Goal: Task Accomplishment & Management: Manage account settings

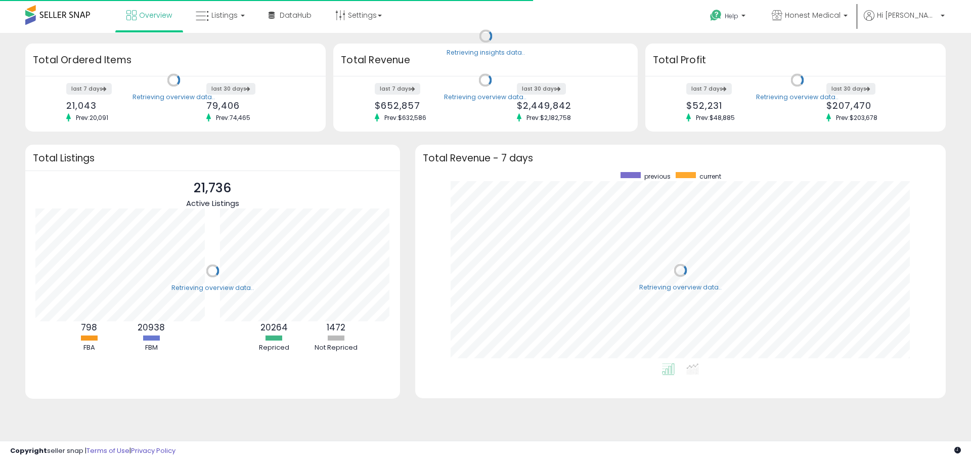
scroll to position [191, 511]
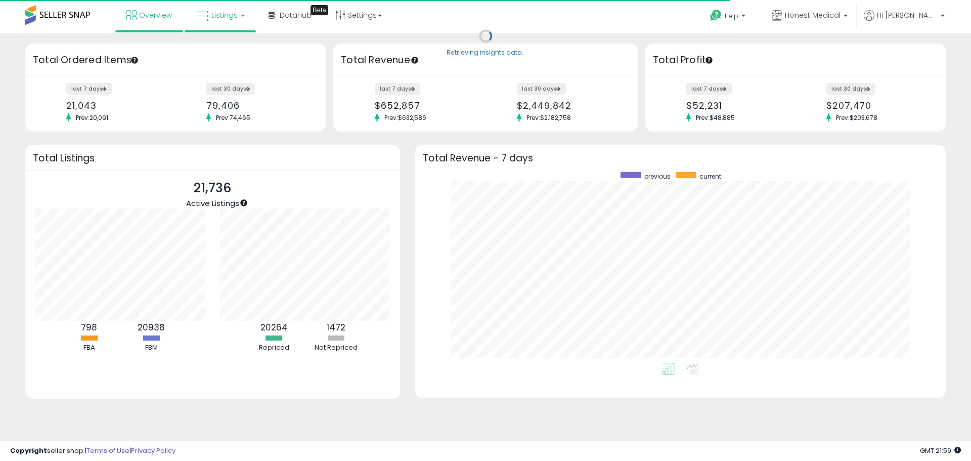
click at [216, 18] on span "Listings" at bounding box center [224, 15] width 26 height 10
click at [236, 61] on link at bounding box center [228, 52] width 70 height 20
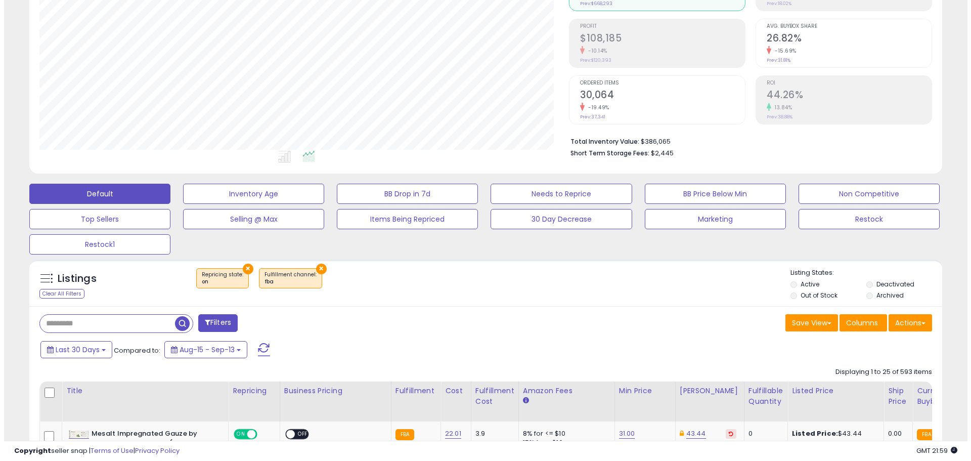
scroll to position [152, 0]
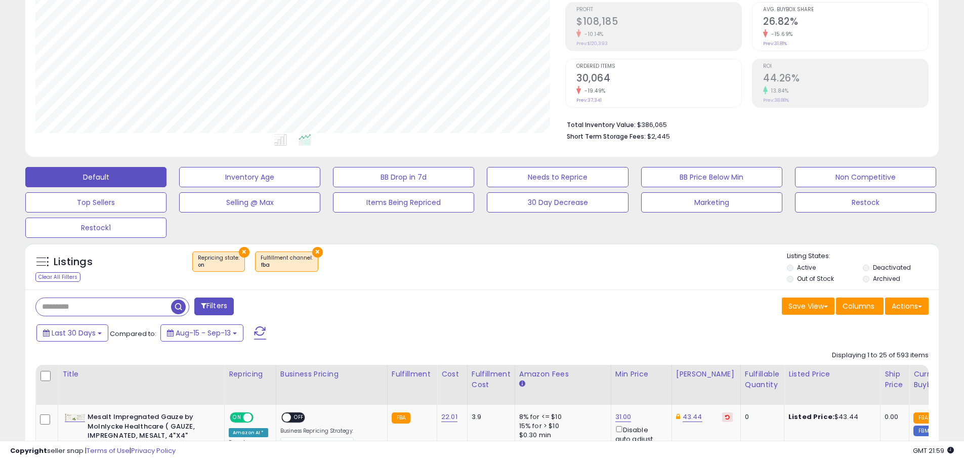
click at [241, 248] on button "×" at bounding box center [244, 252] width 11 height 11
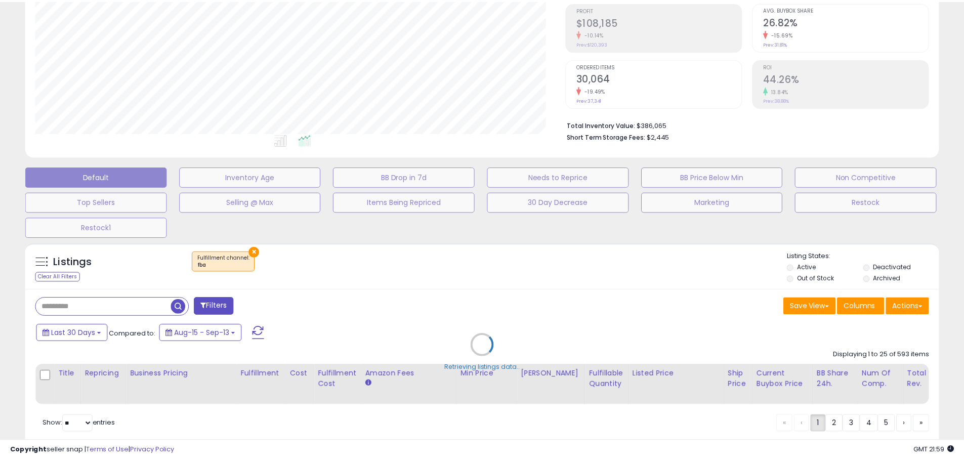
scroll to position [207, 534]
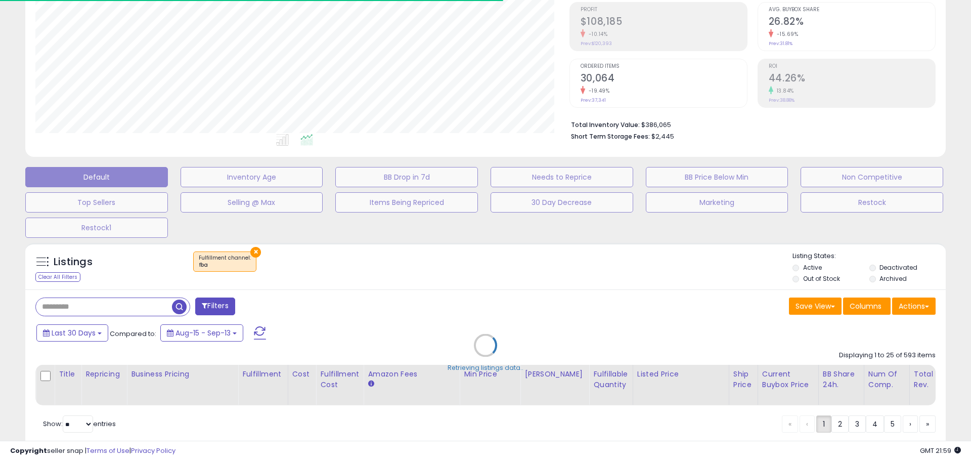
click at [252, 250] on div "Retrieving listings data.." at bounding box center [486, 353] width 936 height 230
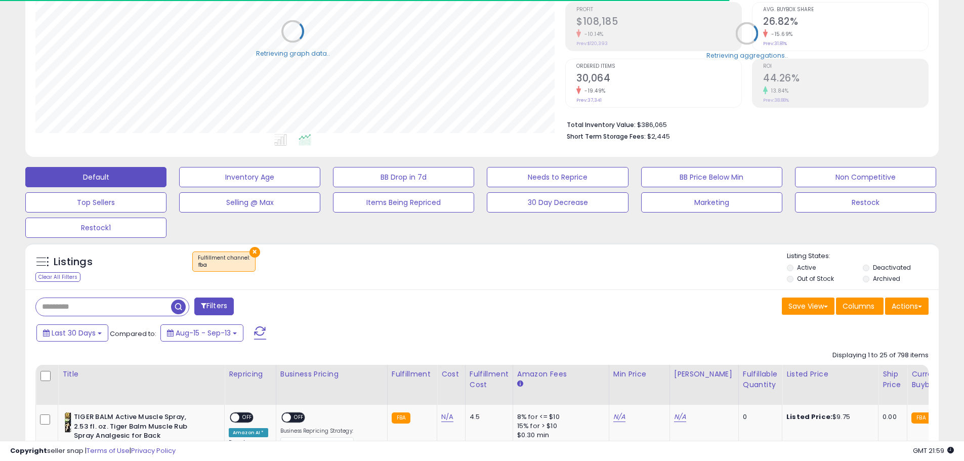
scroll to position [505767, 505445]
click at [249, 251] on button "×" at bounding box center [254, 252] width 11 height 11
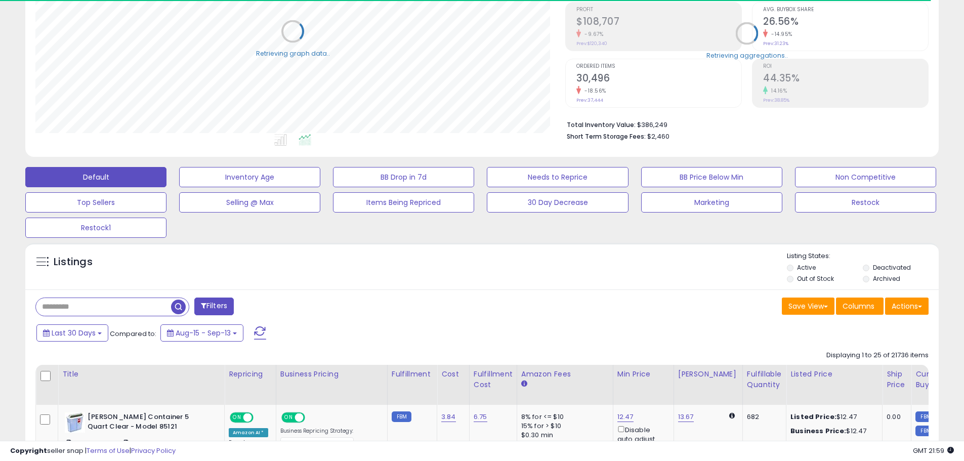
scroll to position [207, 530]
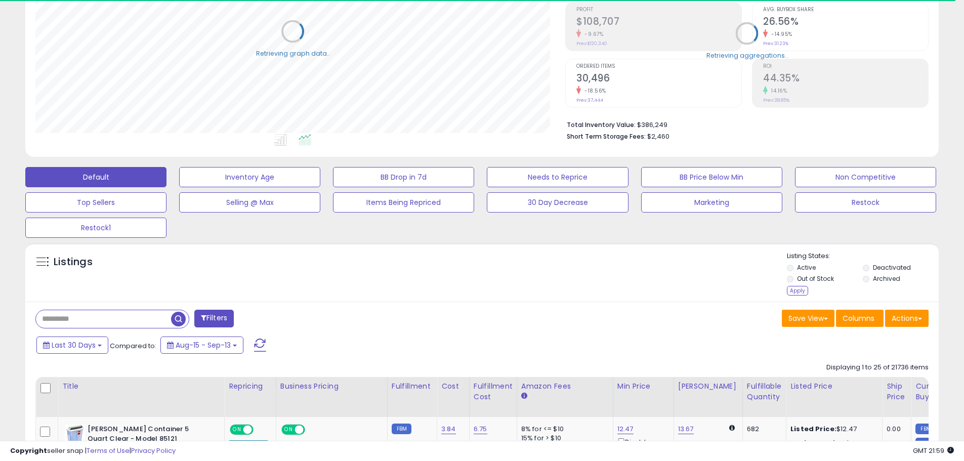
click at [869, 280] on li "Archived" at bounding box center [900, 279] width 74 height 11
click at [868, 282] on li "Archived" at bounding box center [900, 279] width 74 height 11
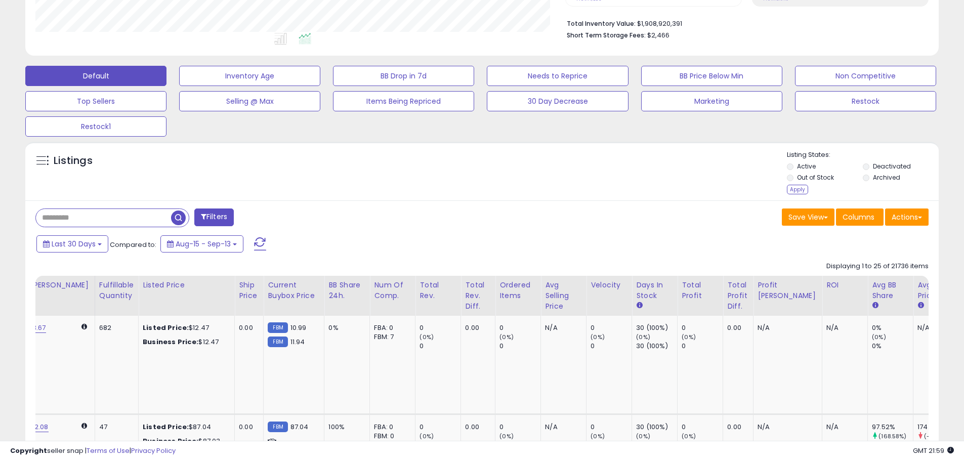
scroll to position [0, 0]
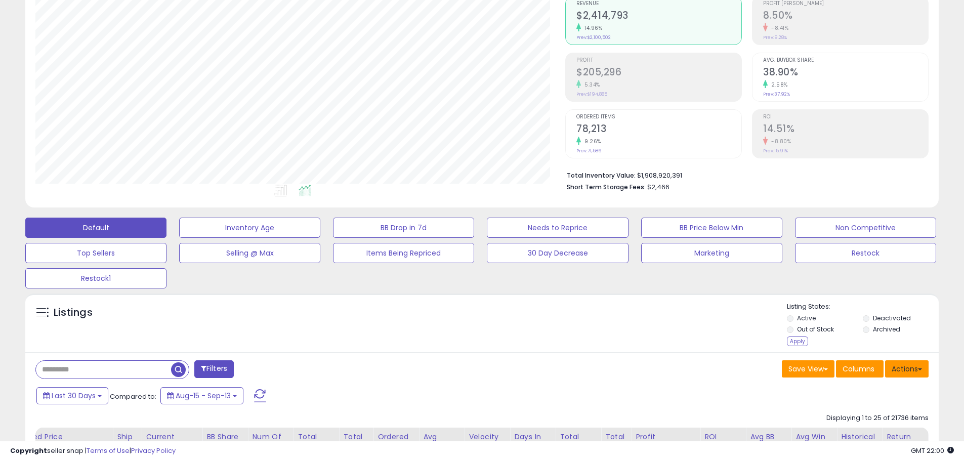
click at [897, 376] on button "Actions" at bounding box center [907, 368] width 44 height 17
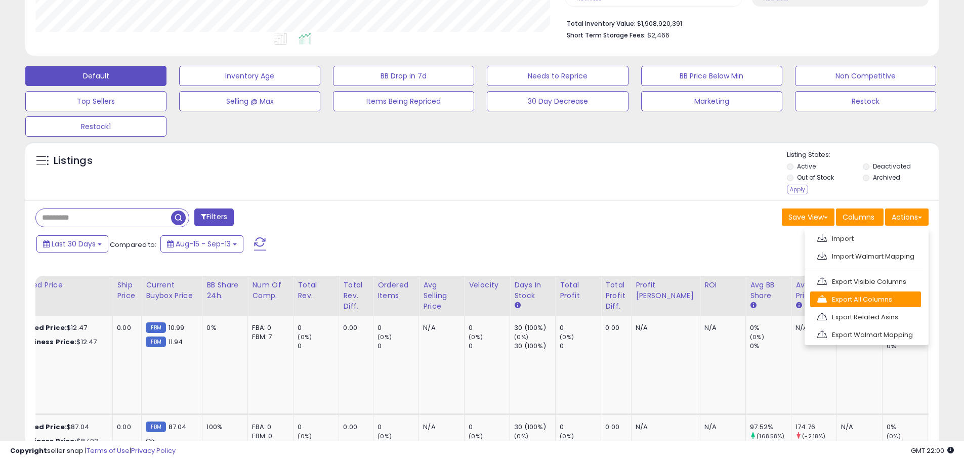
click at [908, 298] on link "Export All Columns" at bounding box center [865, 299] width 111 height 16
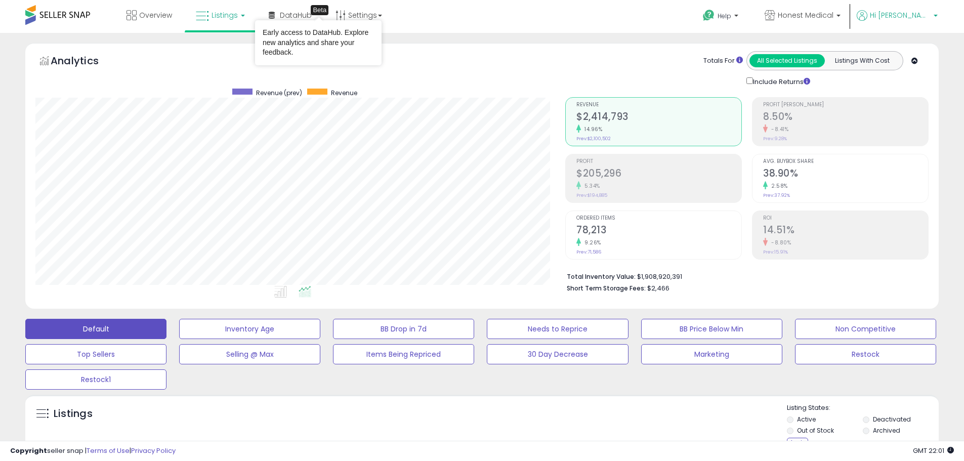
click at [905, 19] on span "Hi [PERSON_NAME]" at bounding box center [900, 15] width 61 height 10
click at [664, 22] on div "Help Contact Support Search Knowledge Hub Request a Feature Account" at bounding box center [789, 21] width 319 height 43
click at [571, 387] on div "Default Inventory Age BB Drop in 7d Needs to Reprice BB Price Below Min Non Com…" at bounding box center [482, 352] width 939 height 76
click at [362, 26] on link "Settings" at bounding box center [359, 15] width 62 height 30
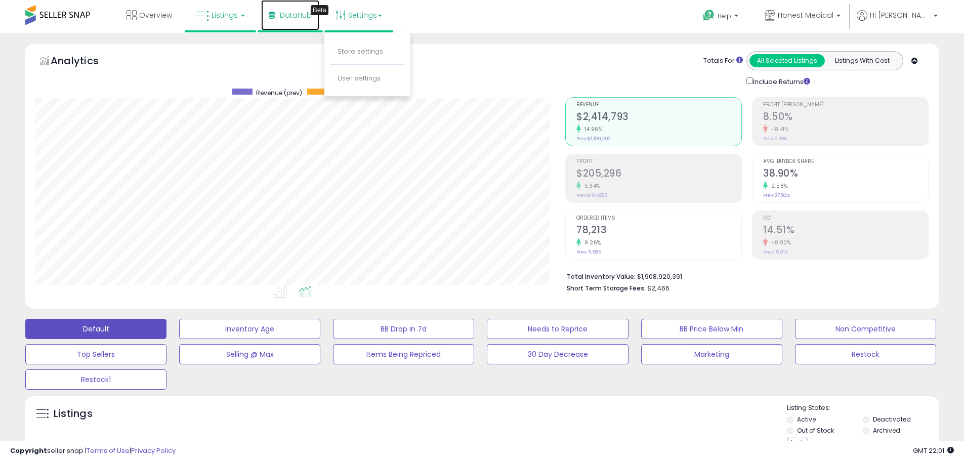
click at [303, 23] on link "DataHub Beta" at bounding box center [290, 15] width 58 height 30
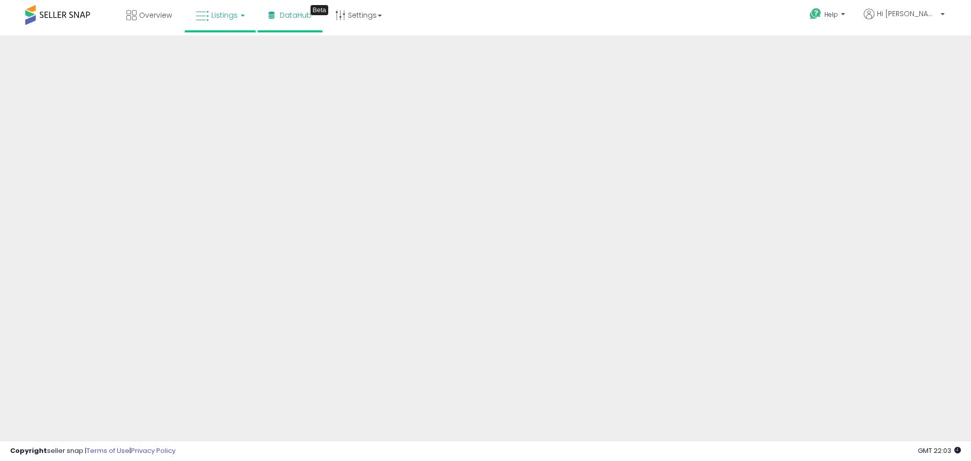
click at [230, 17] on span "Listings" at bounding box center [224, 15] width 26 height 10
click at [231, 53] on icon at bounding box center [228, 50] width 44 height 13
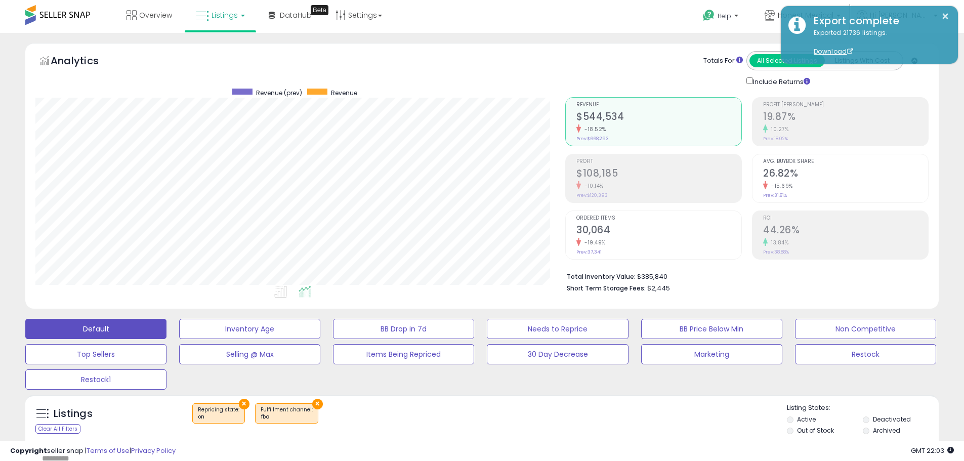
scroll to position [207, 530]
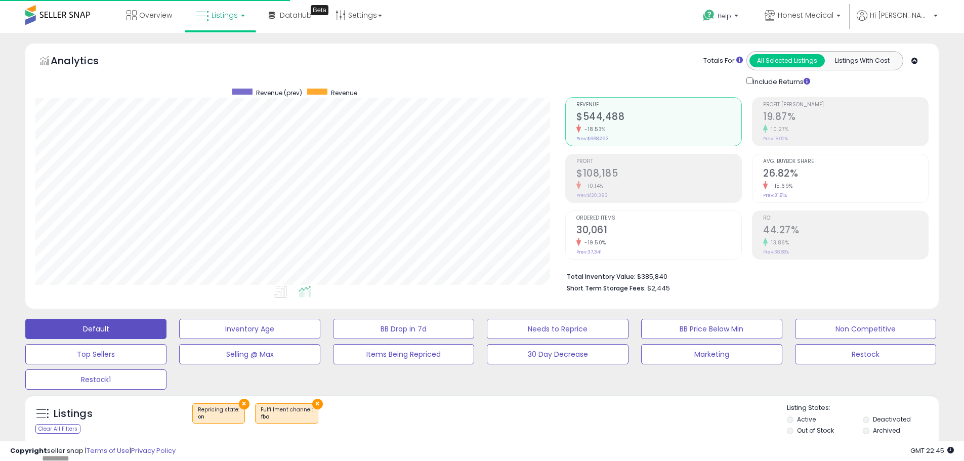
scroll to position [207, 530]
